Goal: Navigation & Orientation: Find specific page/section

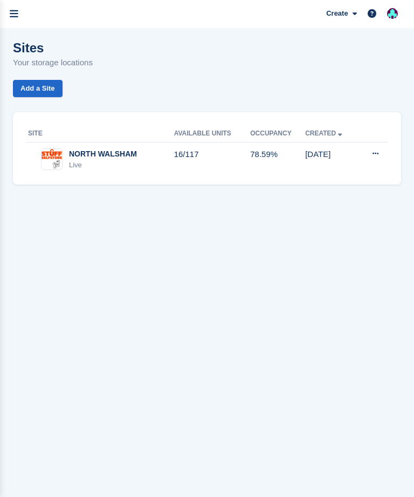
click at [28, 11] on link "menu" at bounding box center [14, 14] width 28 height 28
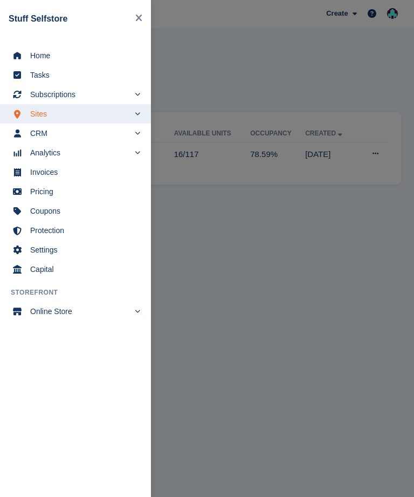
click at [74, 127] on span "CRM" at bounding box center [79, 133] width 99 height 15
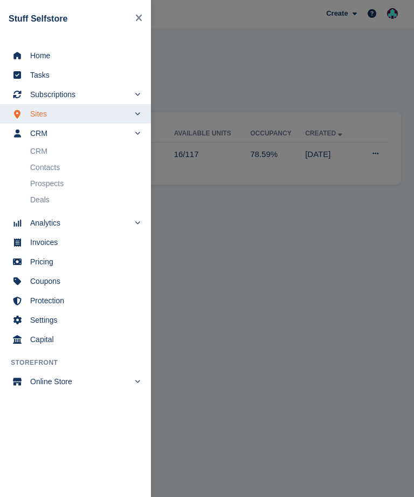
click at [83, 109] on span "Sites" at bounding box center [79, 113] width 99 height 15
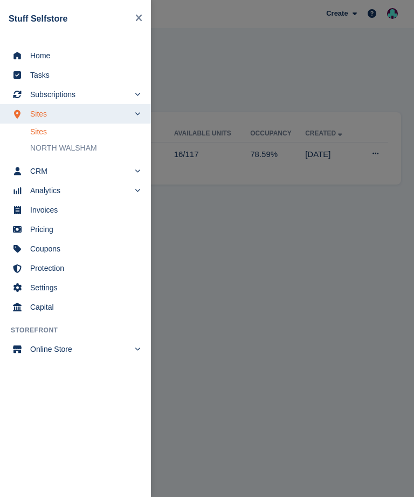
click at [81, 126] on link "Sites" at bounding box center [85, 131] width 110 height 15
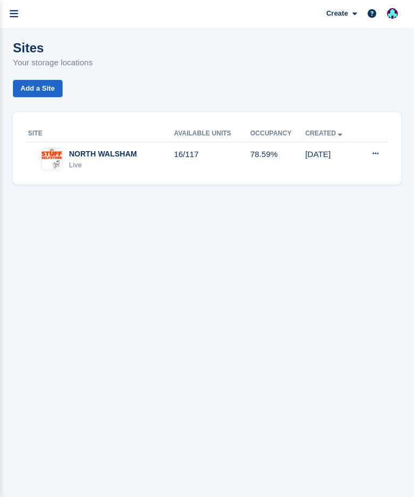
click at [284, 154] on td "78.59%" at bounding box center [277, 158] width 55 height 33
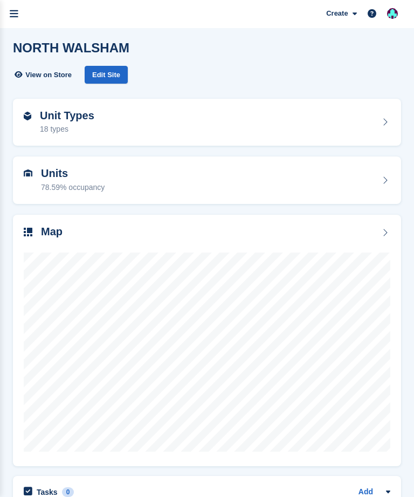
click at [221, 246] on div at bounding box center [207, 347] width 367 height 216
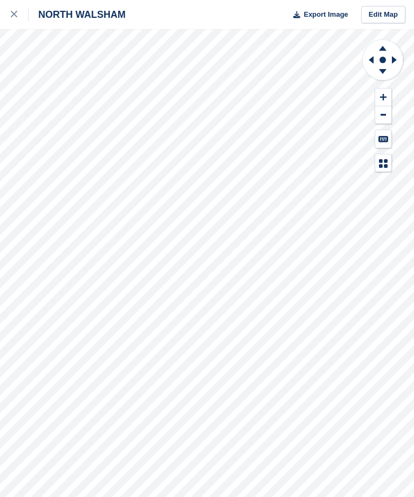
click at [15, 17] on icon at bounding box center [14, 14] width 6 height 6
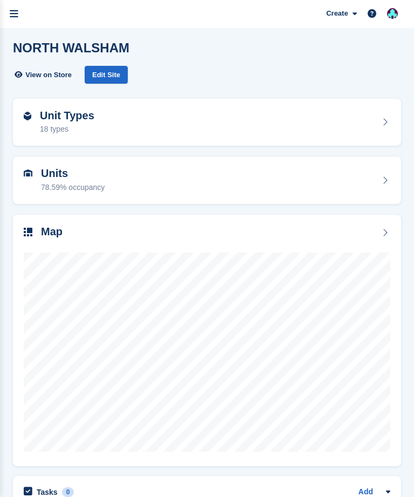
scroll to position [180, 0]
